Goal: Transaction & Acquisition: Purchase product/service

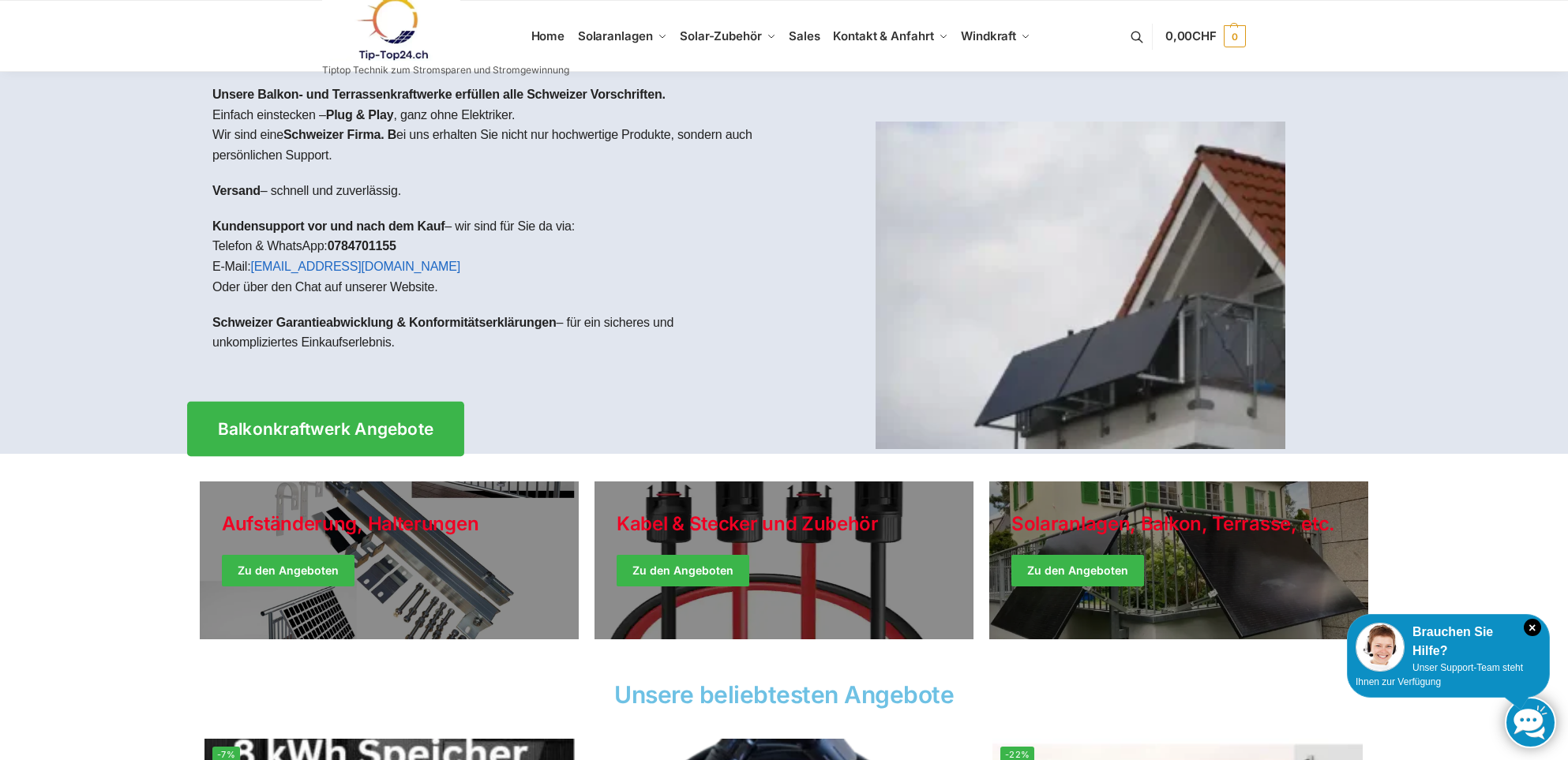
click at [421, 446] on link "Balkonkraftwerk Angebote" at bounding box center [326, 429] width 277 height 54
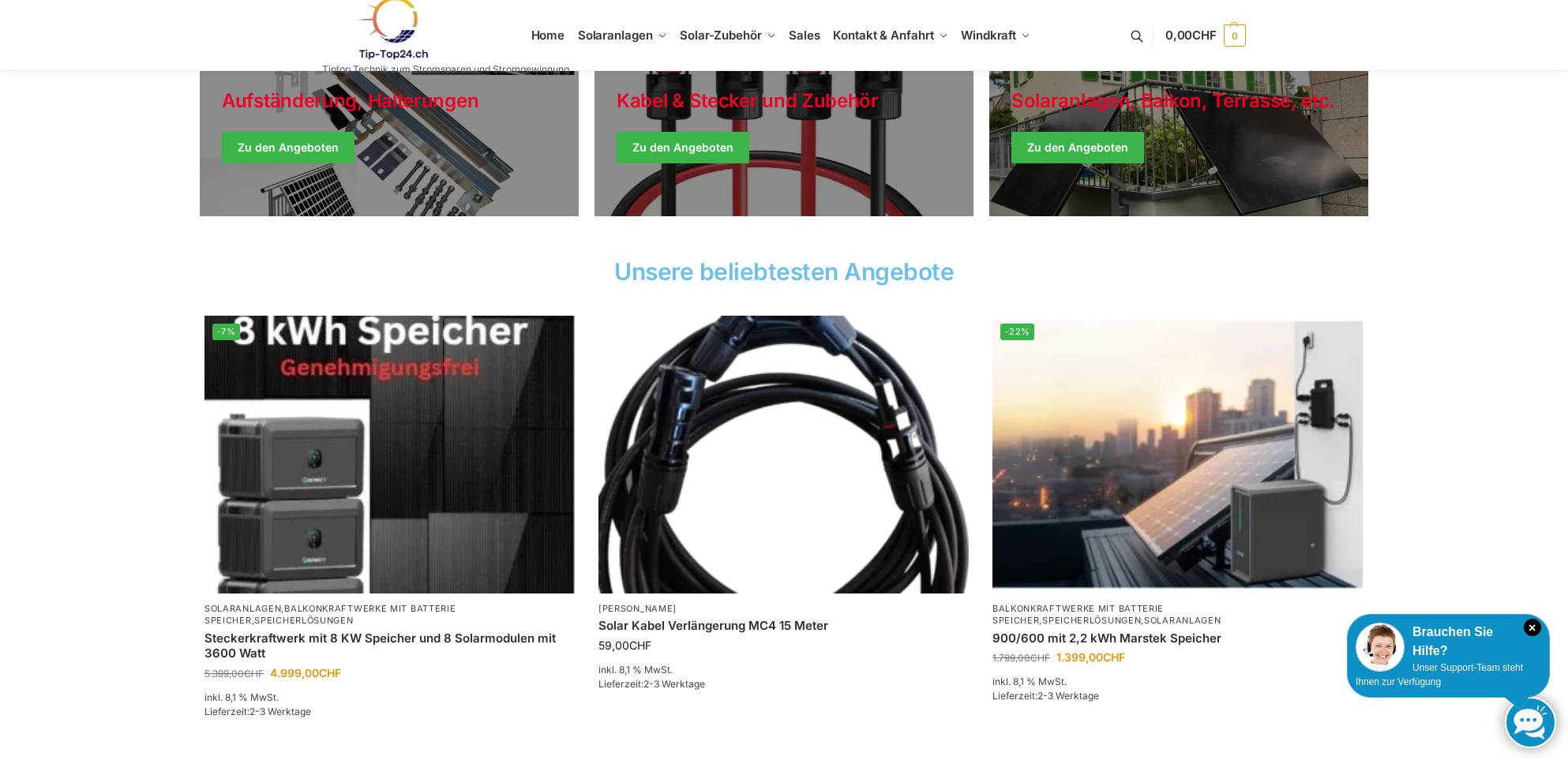
scroll to position [474, 0]
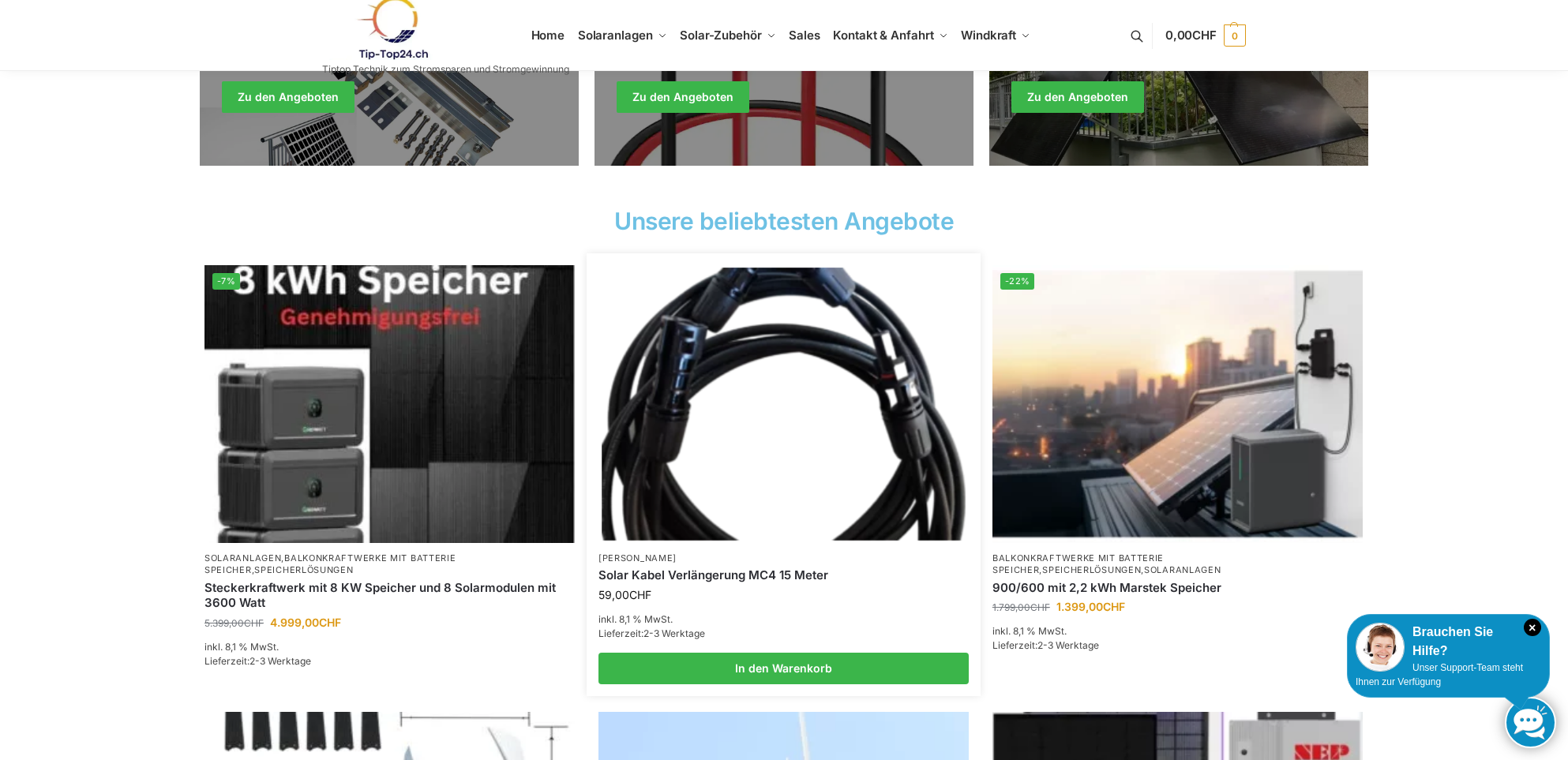
click at [717, 390] on img at bounding box center [783, 403] width 363 height 273
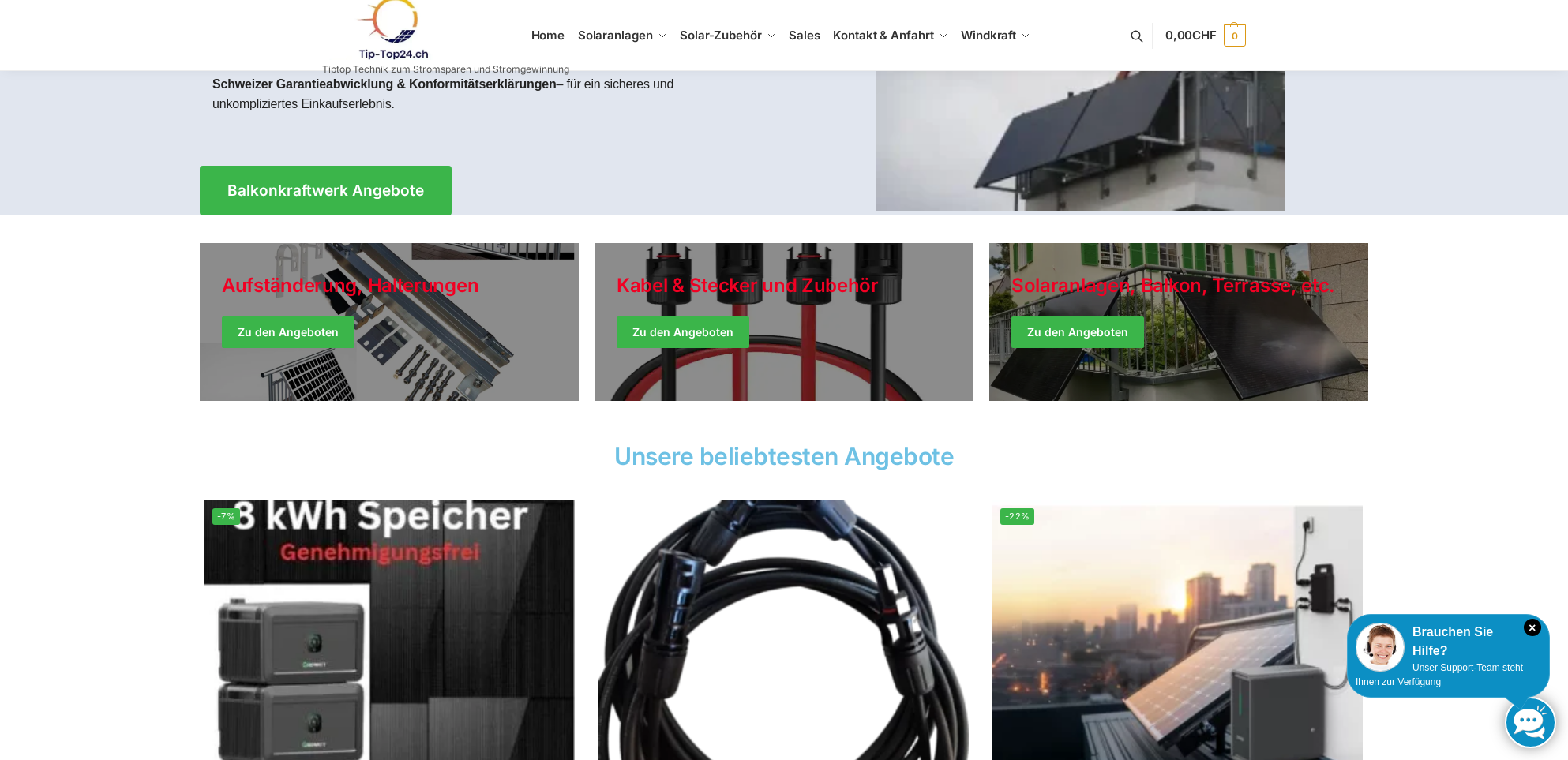
scroll to position [236, 0]
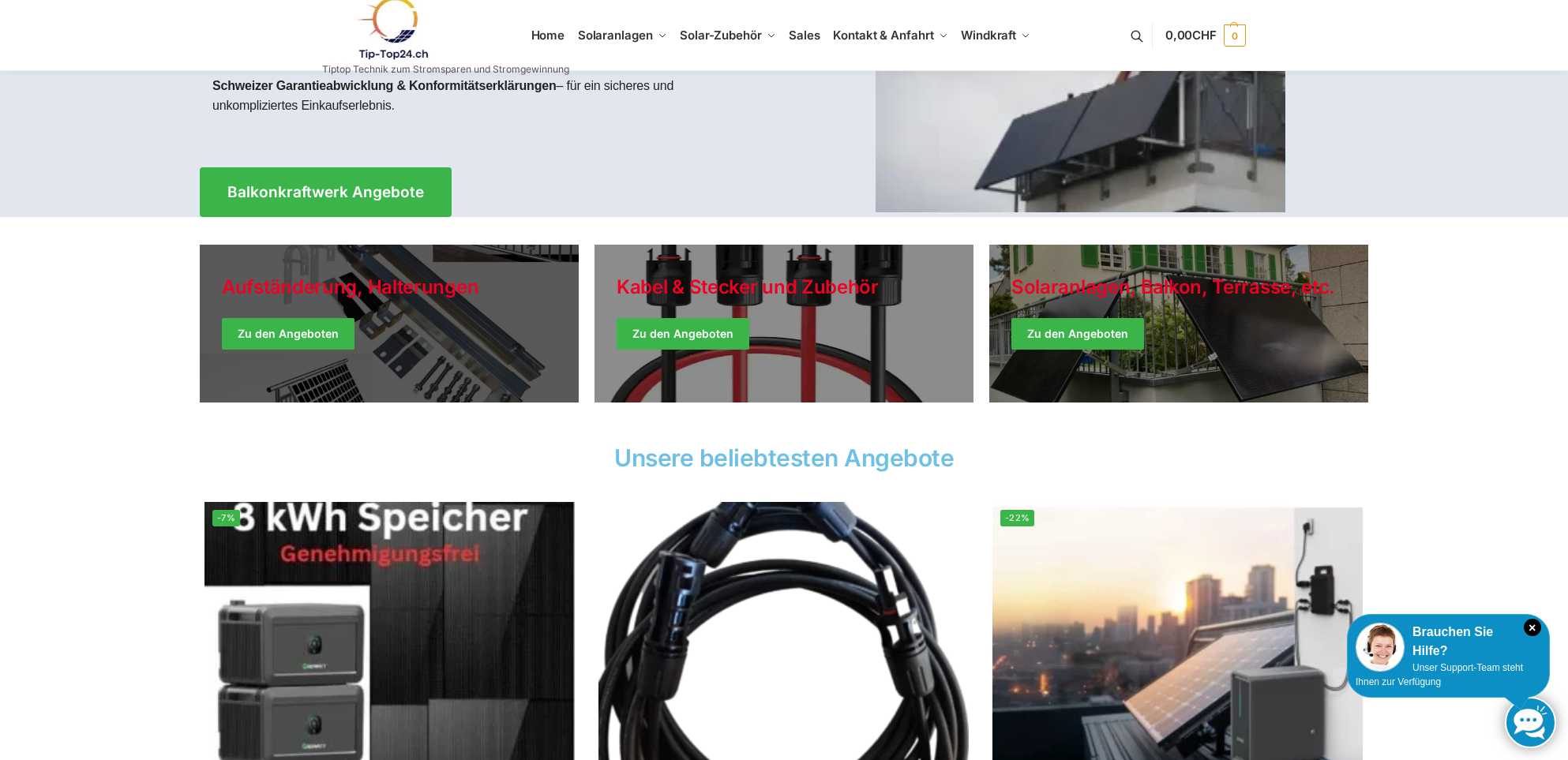
click at [299, 334] on link "Holiday Style" at bounding box center [390, 323] width 379 height 158
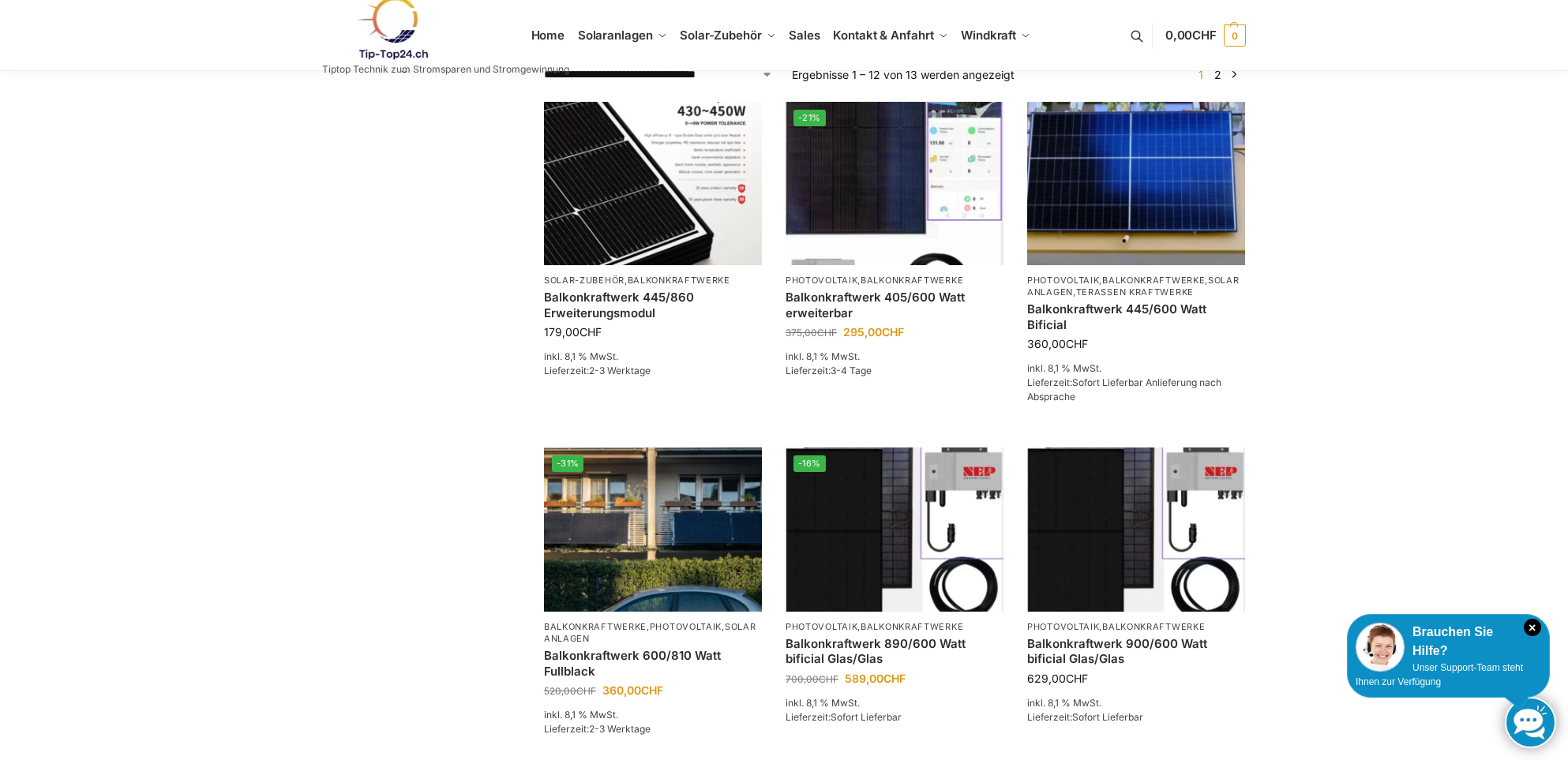
scroll to position [316, 0]
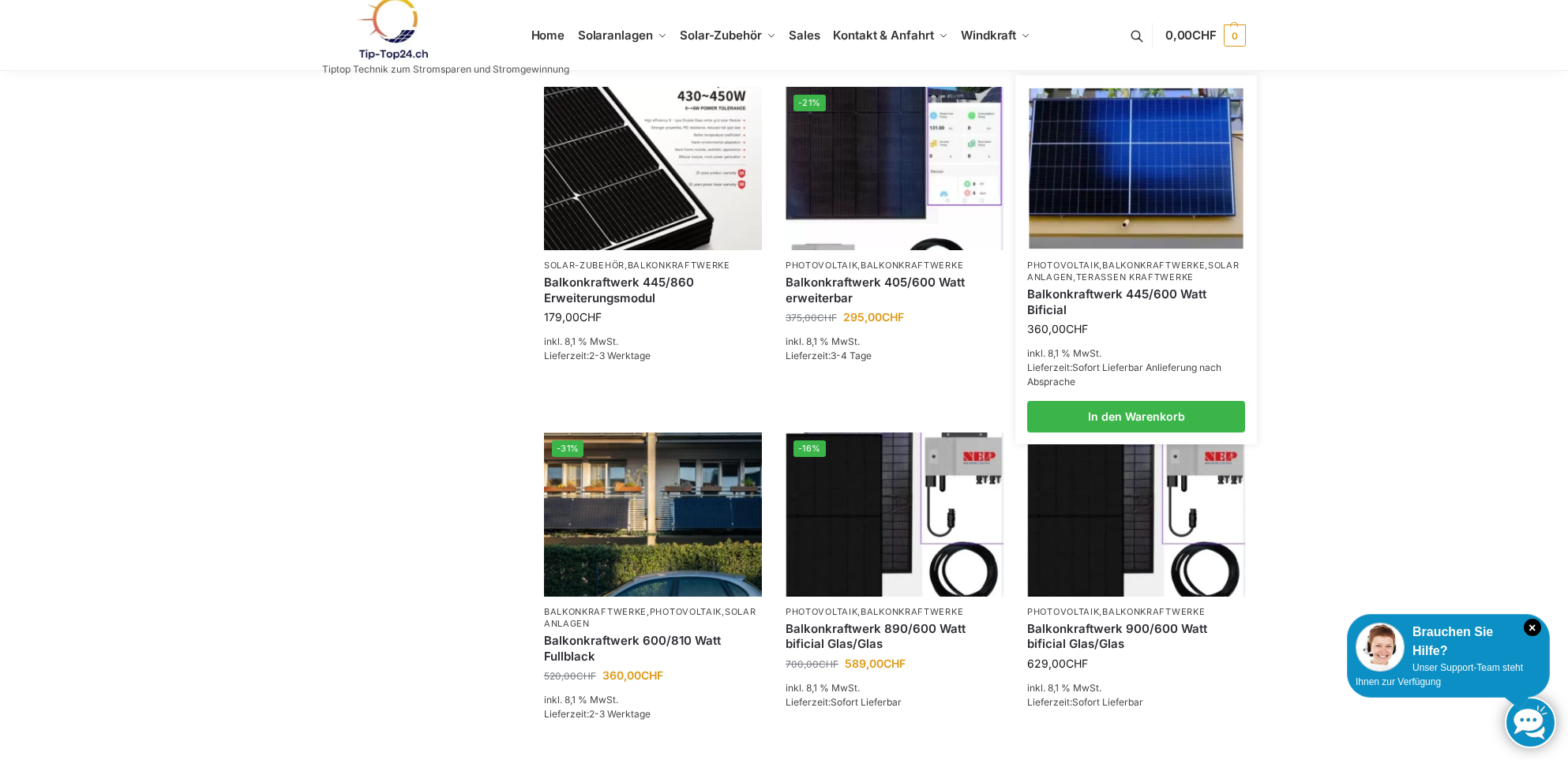
click at [1121, 198] on img at bounding box center [1137, 168] width 214 height 160
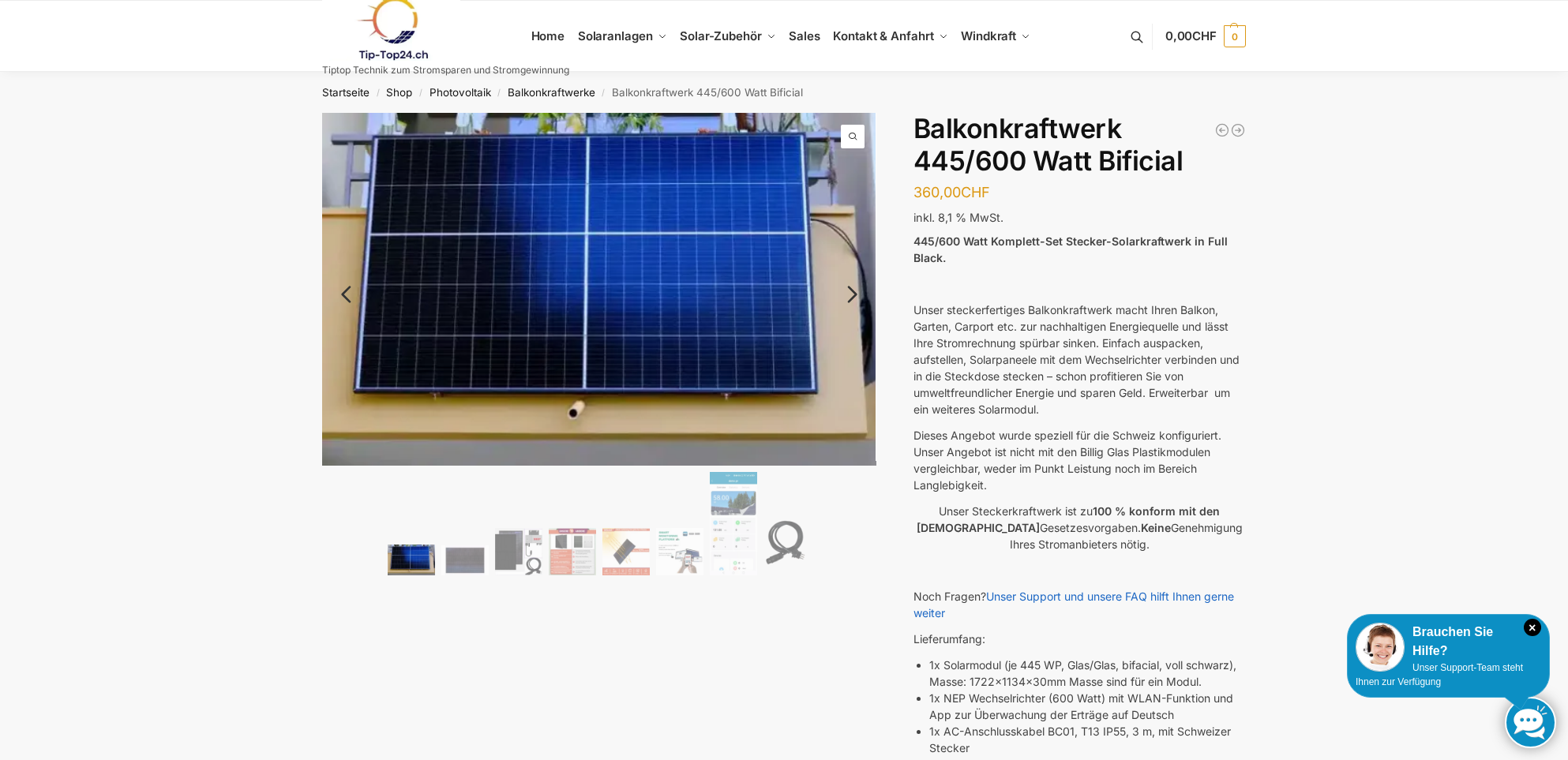
click at [852, 294] on link "Next" at bounding box center [850, 302] width 53 height 15
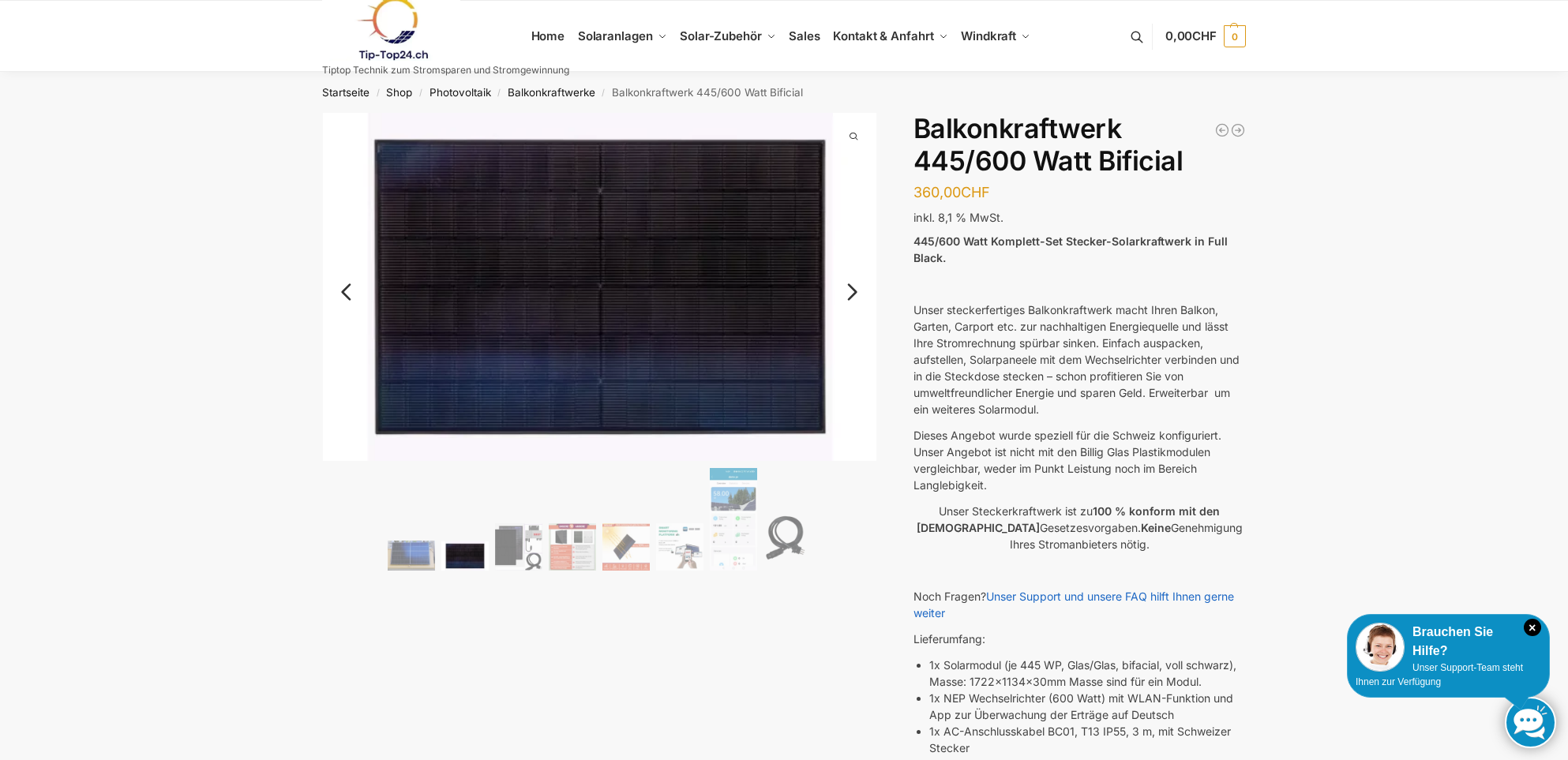
click at [852, 292] on link "Next" at bounding box center [850, 299] width 53 height 15
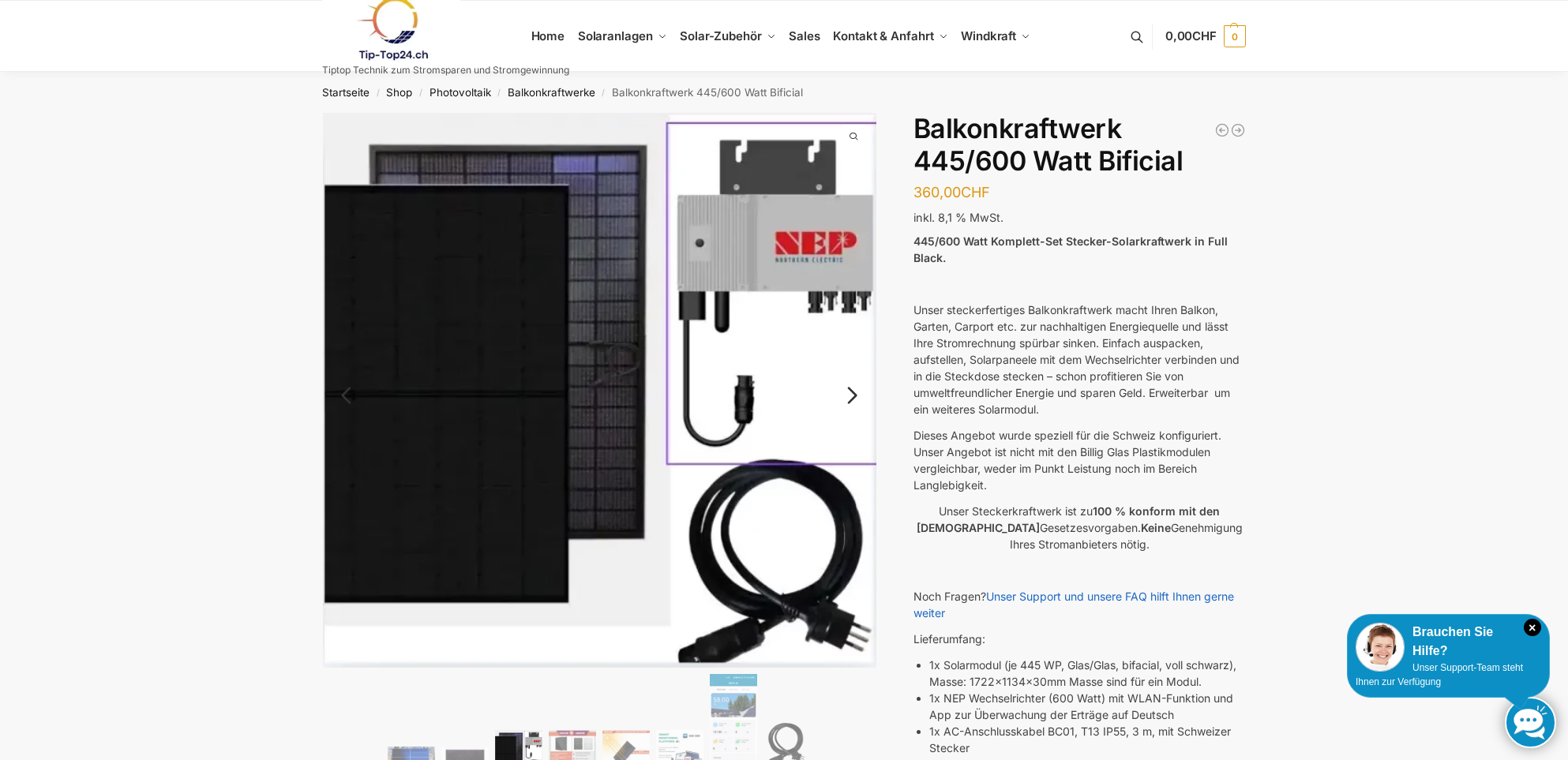
click at [848, 396] on link "Next" at bounding box center [850, 403] width 53 height 15
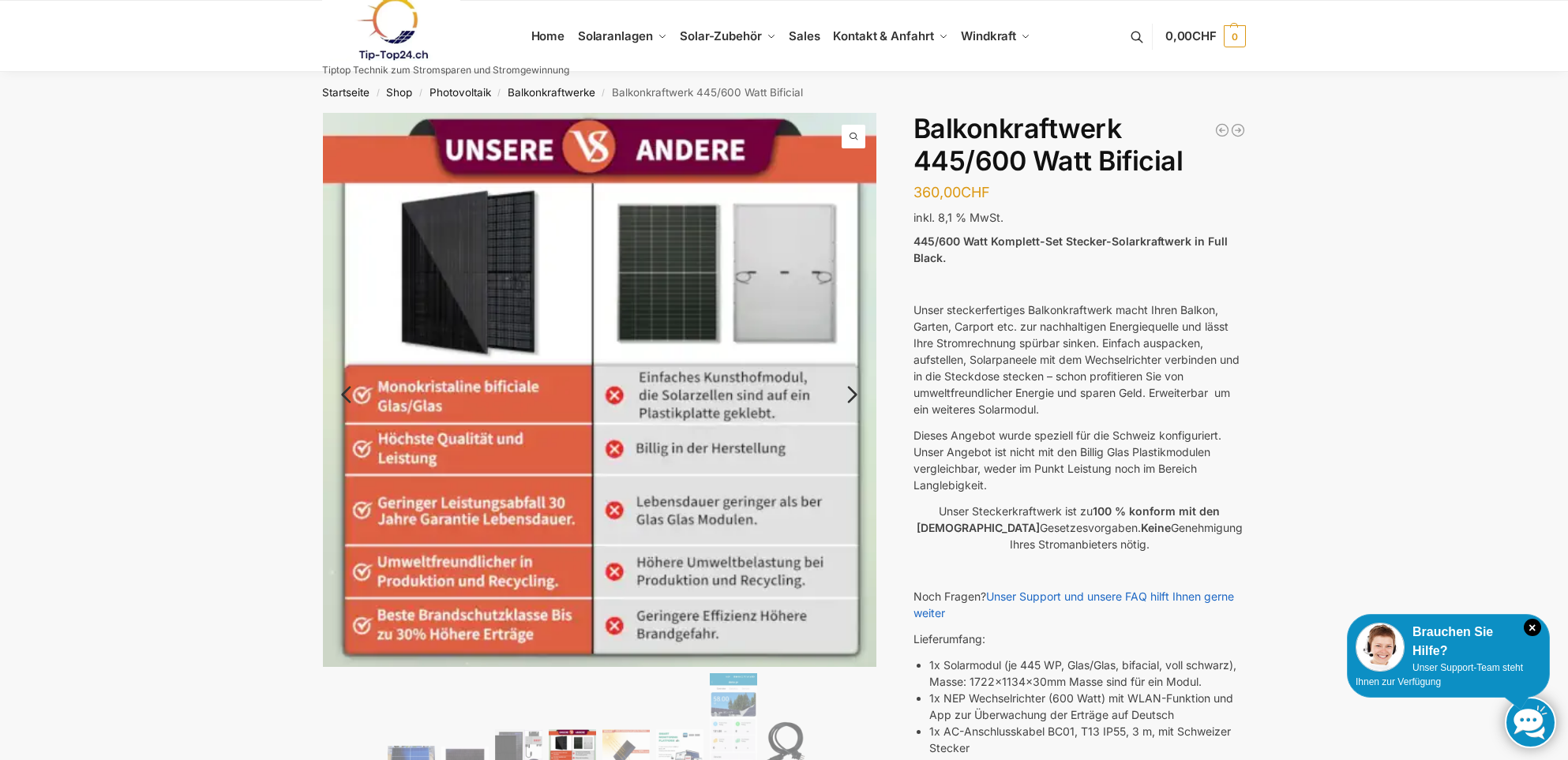
click at [852, 395] on link "Next" at bounding box center [850, 402] width 53 height 15
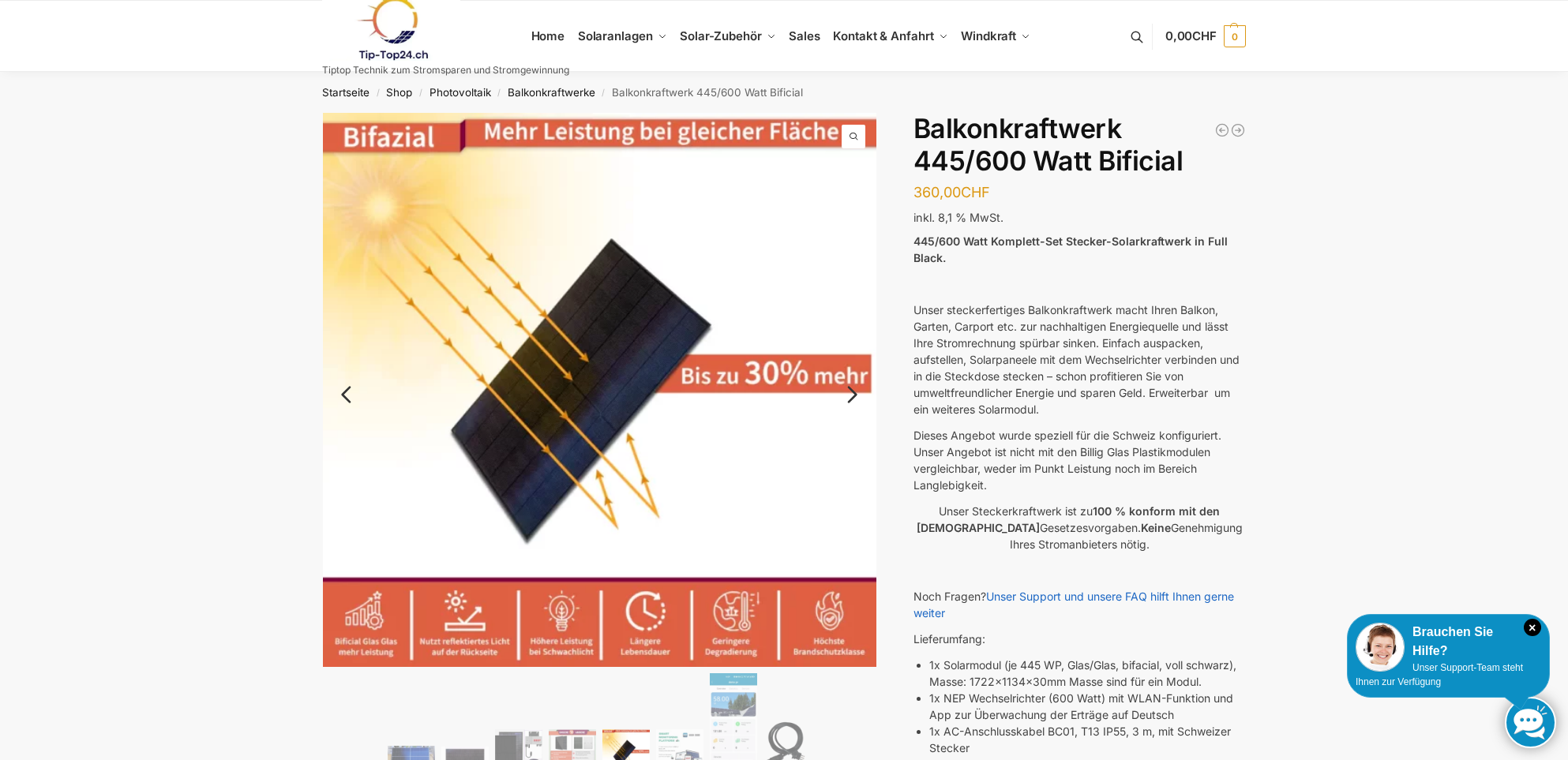
click at [852, 395] on link "Next" at bounding box center [850, 402] width 53 height 15
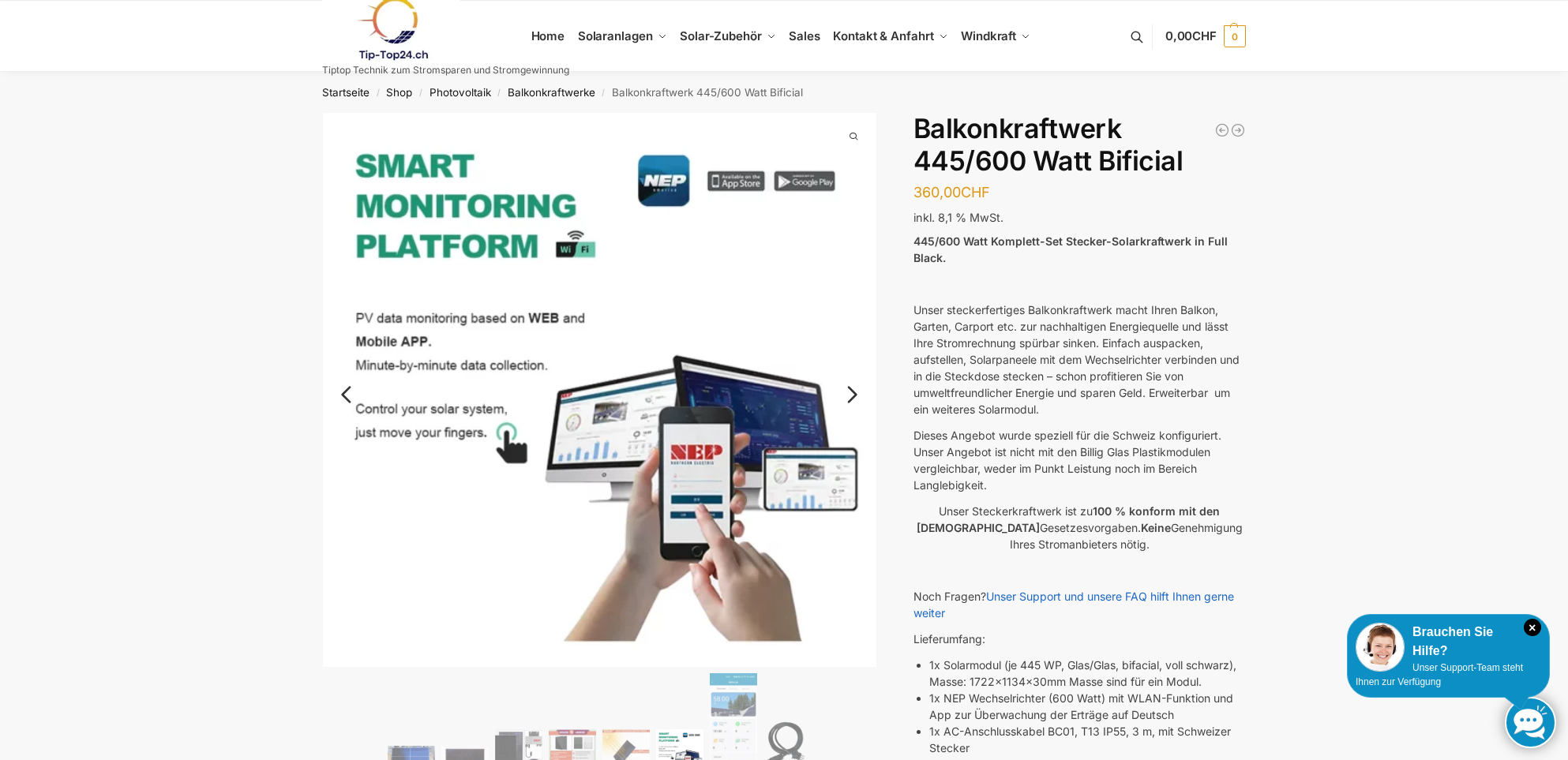
click at [852, 395] on link "Next" at bounding box center [850, 402] width 53 height 15
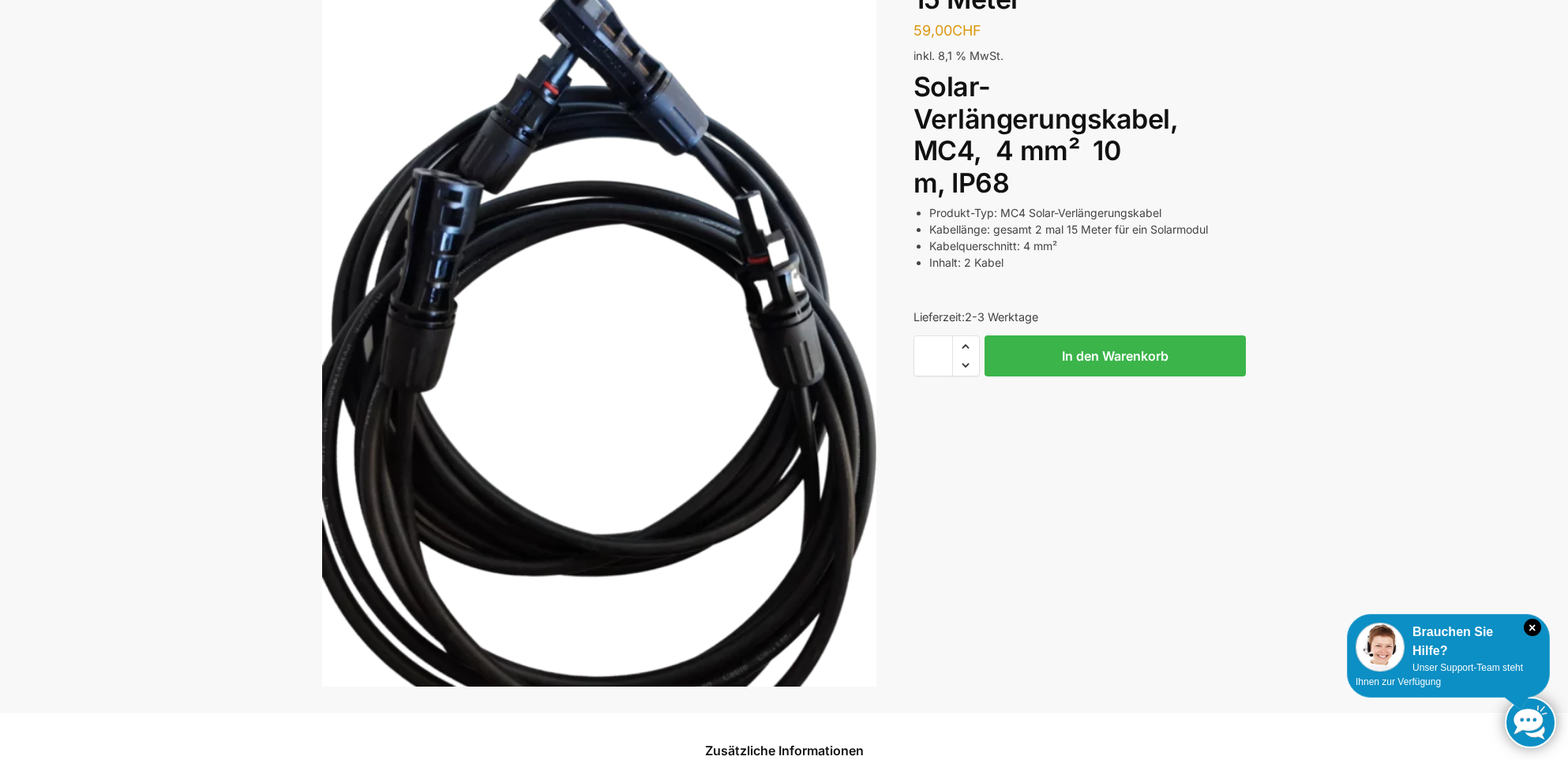
scroll to position [79, 0]
